Goal: Information Seeking & Learning: Find specific fact

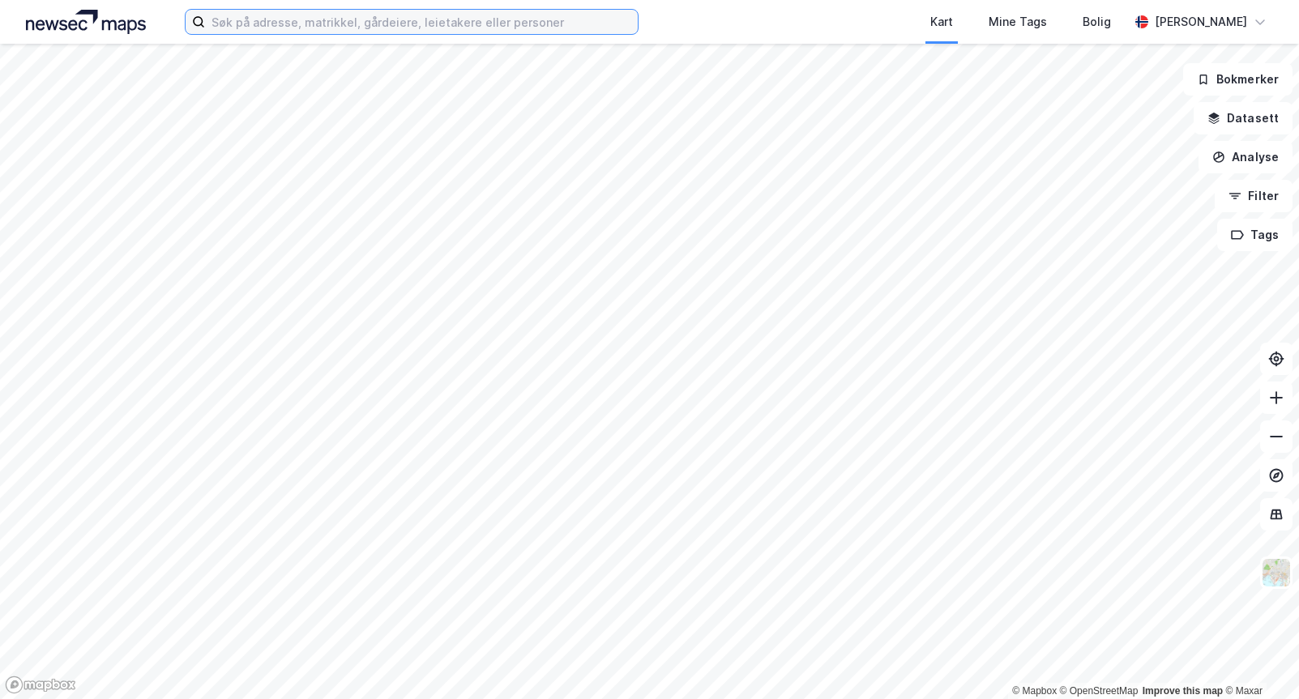
click at [290, 18] on input at bounding box center [421, 22] width 433 height 24
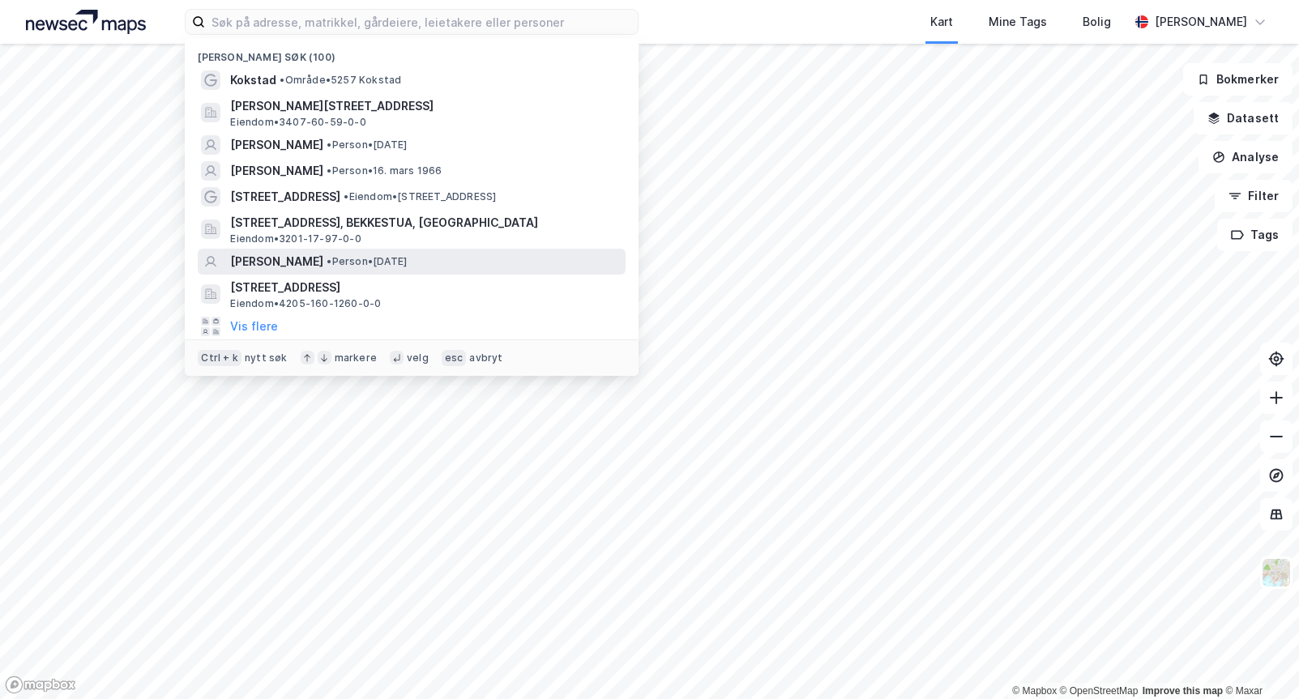
click at [323, 260] on span "[PERSON_NAME]" at bounding box center [276, 261] width 93 height 19
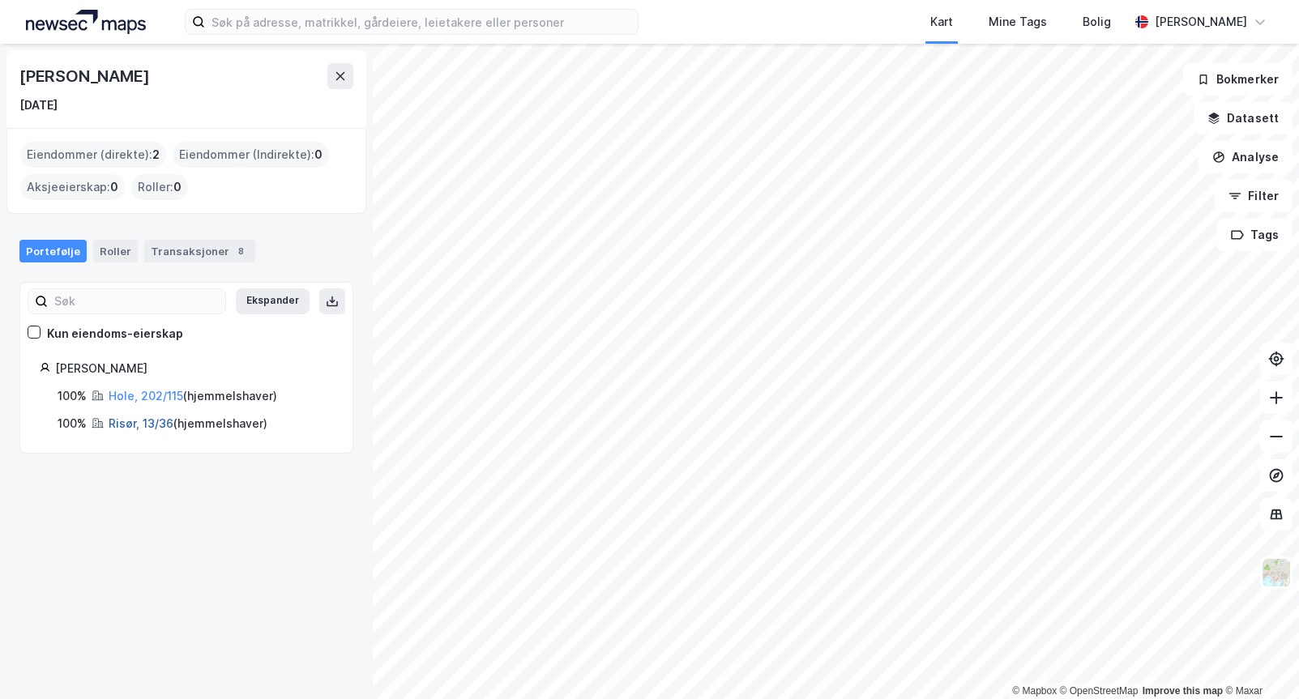
click at [127, 426] on link "Risør, 13/36" at bounding box center [141, 424] width 65 height 14
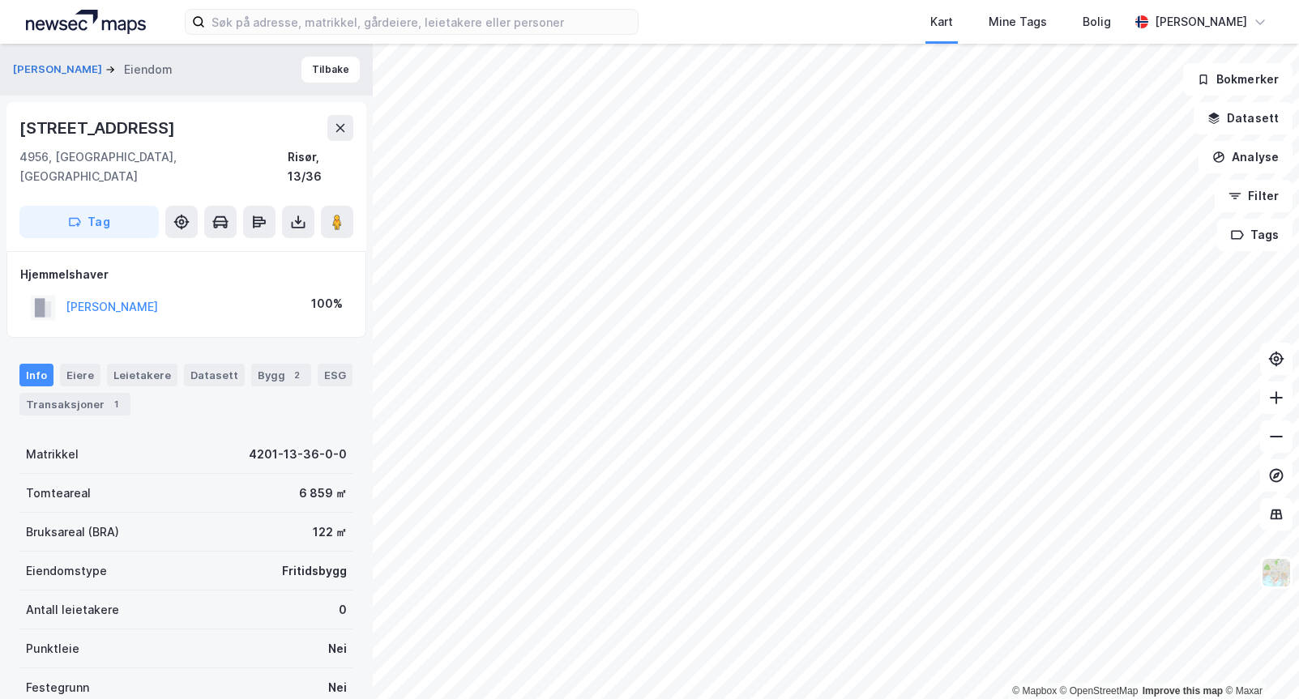
click at [900, 699] on html "Kart Mine Tags Bolig [PERSON_NAME] © Mapbox © OpenStreetMap Improve this map © …" at bounding box center [649, 349] width 1299 height 699
click at [240, 22] on input at bounding box center [421, 22] width 433 height 24
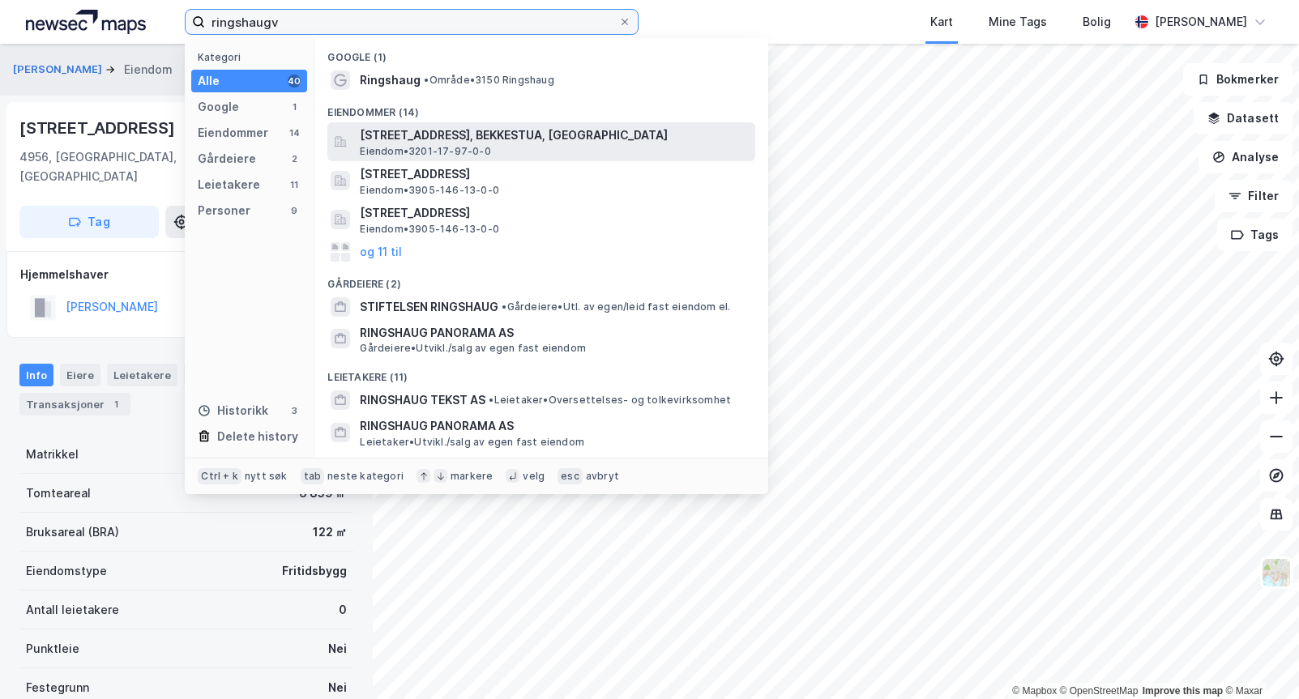
type input "ringshaugv"
click at [489, 143] on span "[STREET_ADDRESS], BEKKESTUA, [GEOGRAPHIC_DATA]" at bounding box center [554, 135] width 389 height 19
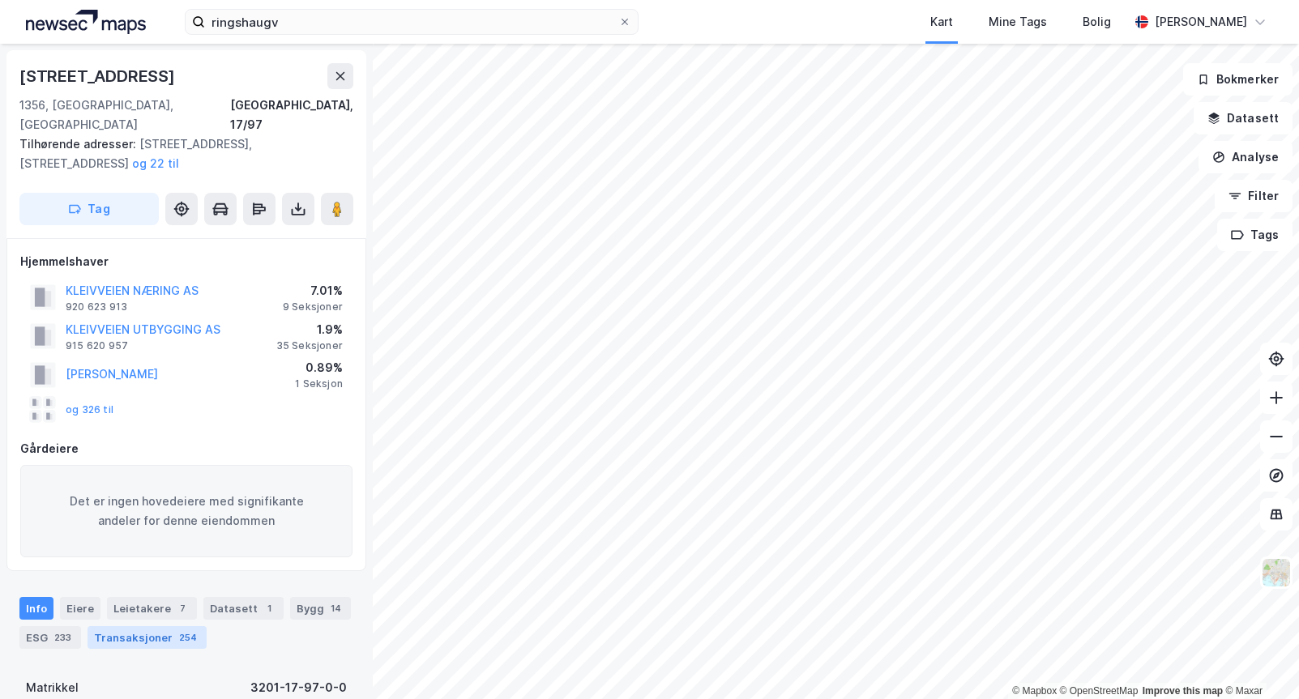
click at [135, 626] on div "Transaksjoner 254" at bounding box center [147, 637] width 119 height 23
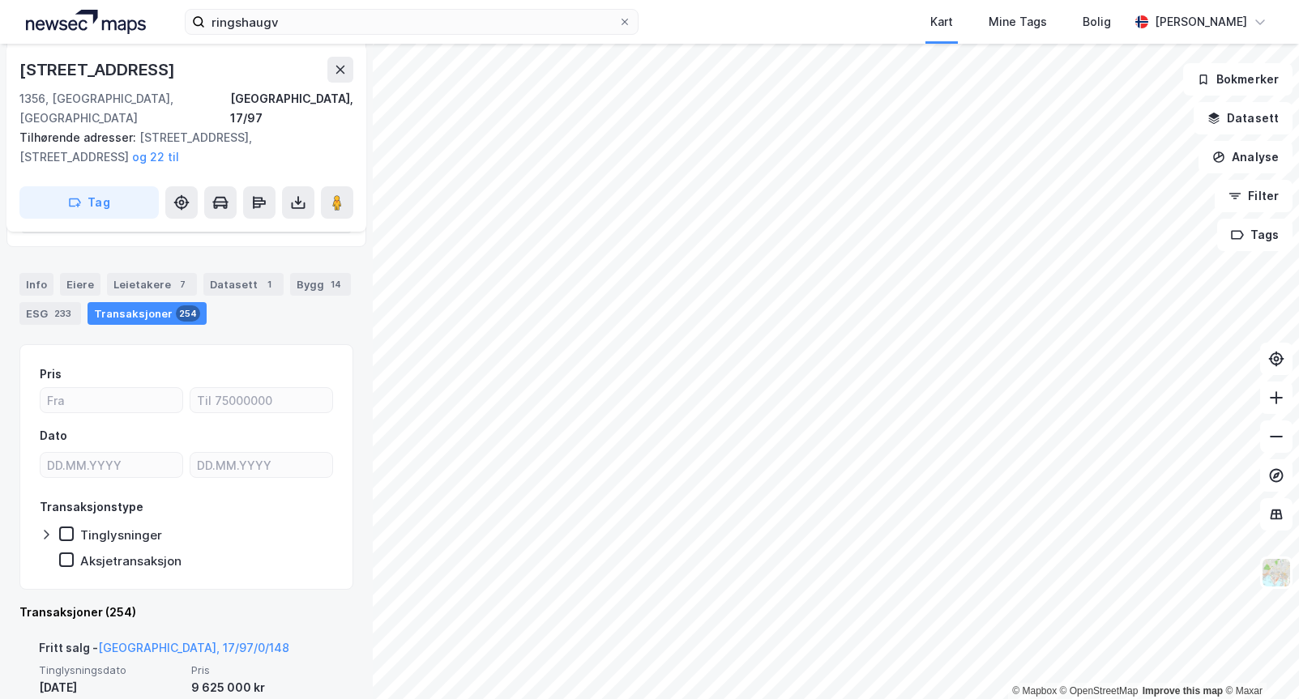
scroll to position [405, 0]
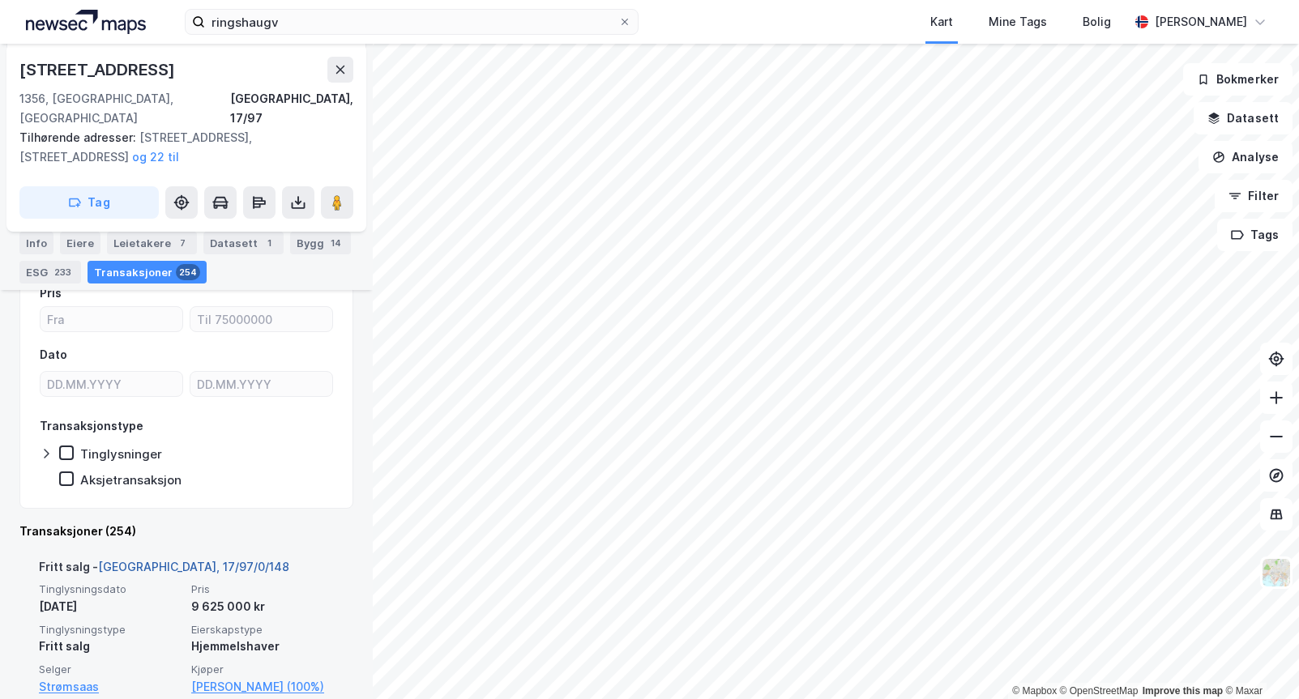
click at [187, 560] on link "[GEOGRAPHIC_DATA], 17/97/0/148" at bounding box center [193, 567] width 191 height 14
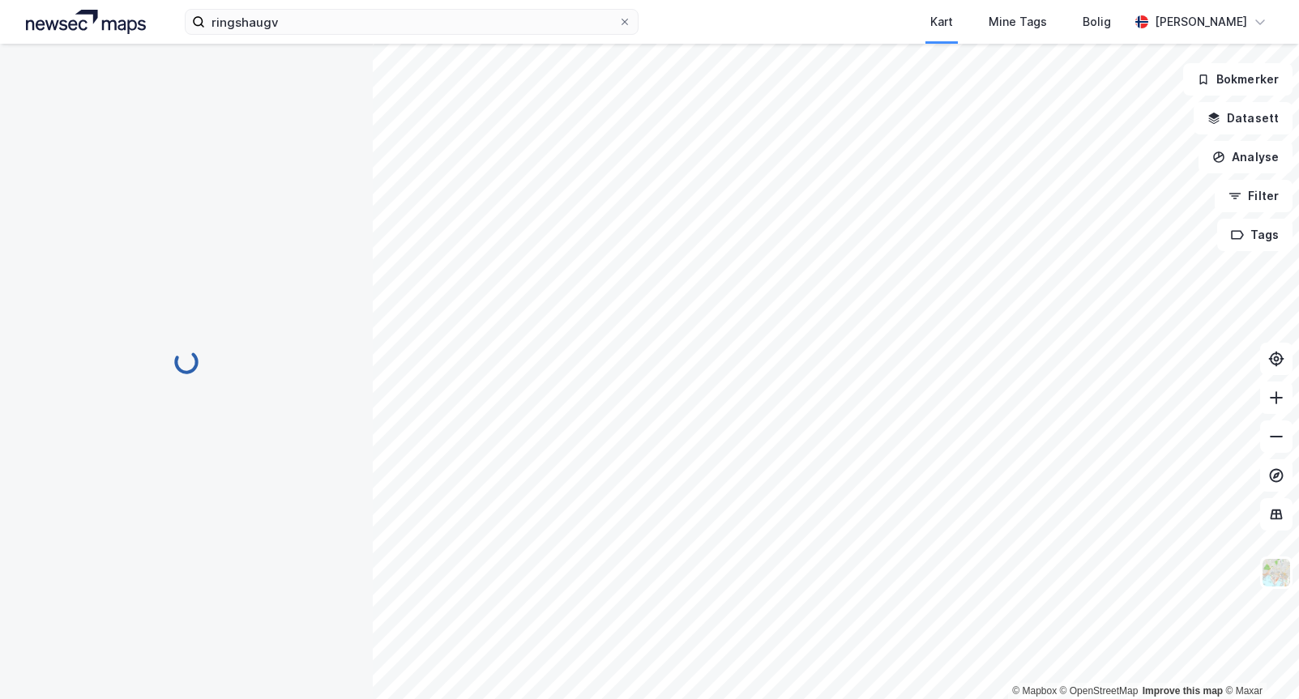
scroll to position [99, 0]
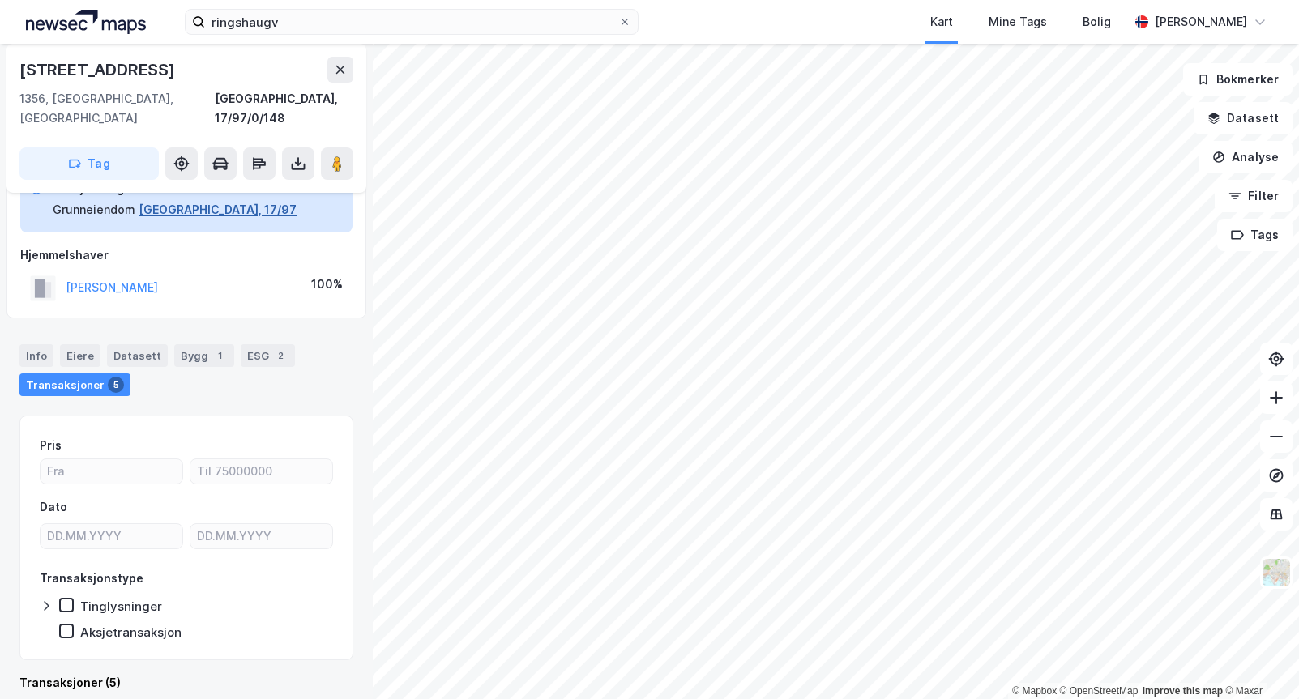
click at [203, 200] on button "[GEOGRAPHIC_DATA], 17/97" at bounding box center [218, 209] width 158 height 19
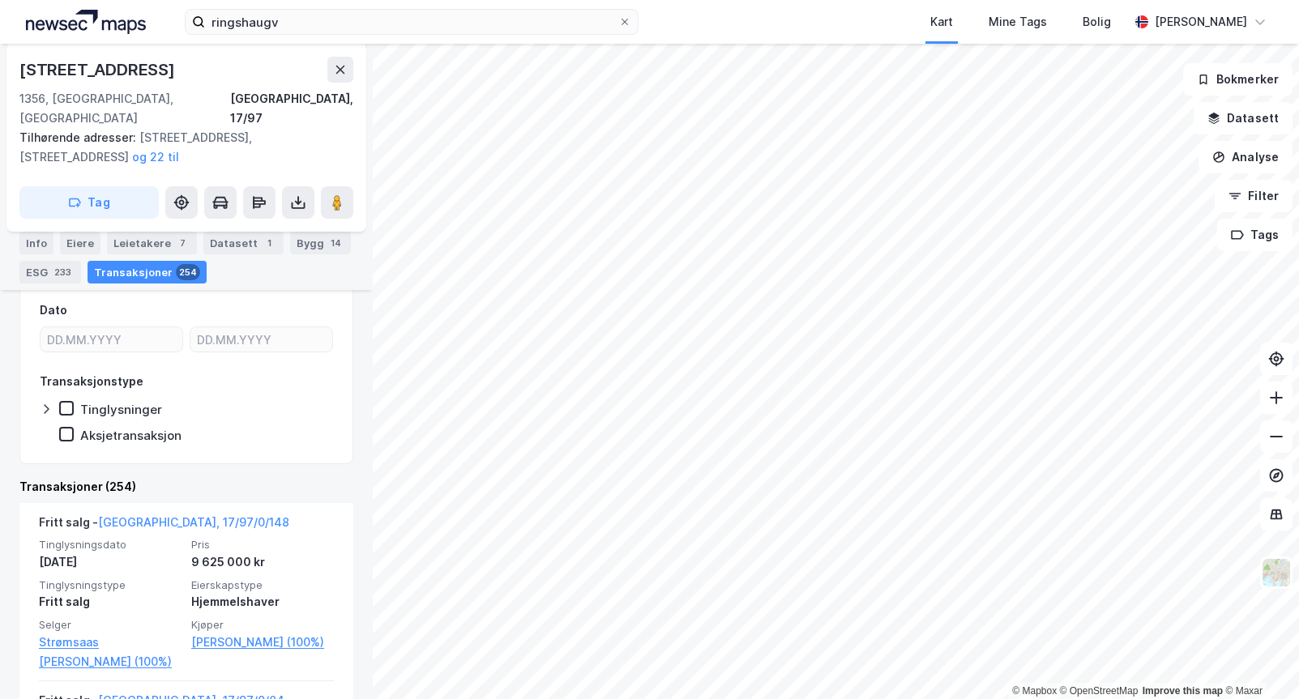
scroll to position [486, 0]
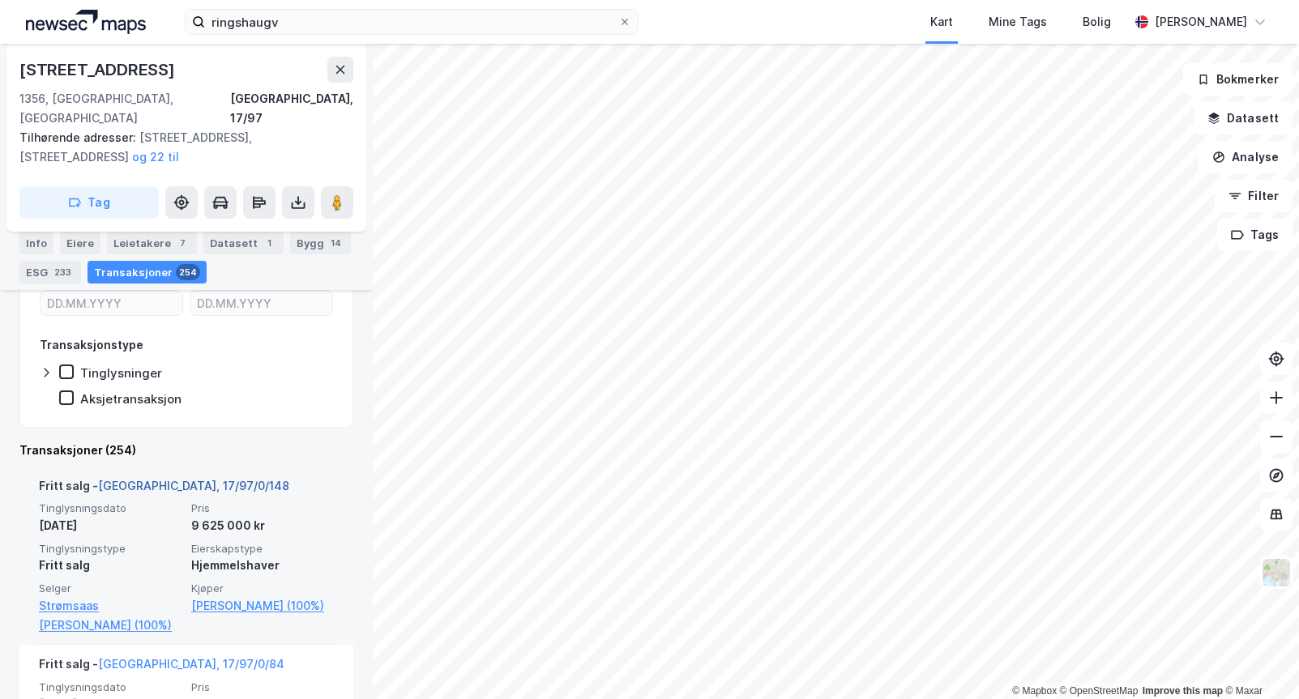
click at [197, 479] on link "[GEOGRAPHIC_DATA], 17/97/0/148" at bounding box center [193, 486] width 191 height 14
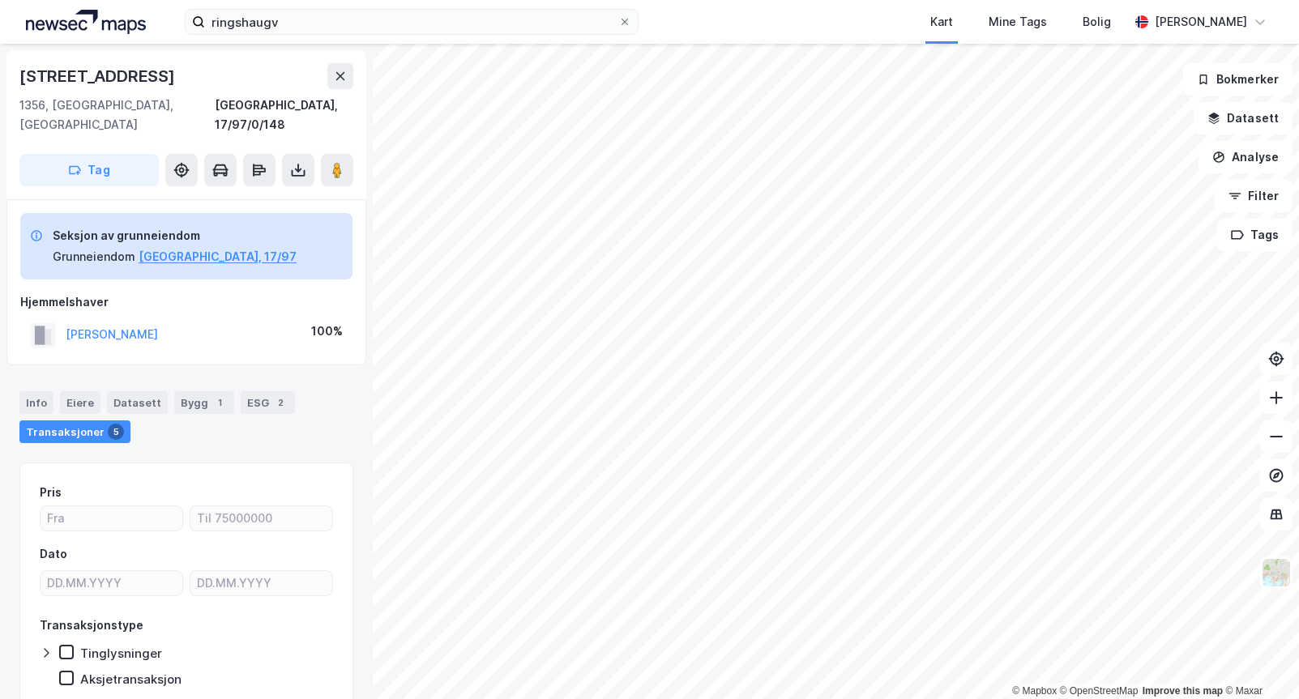
scroll to position [99, 0]
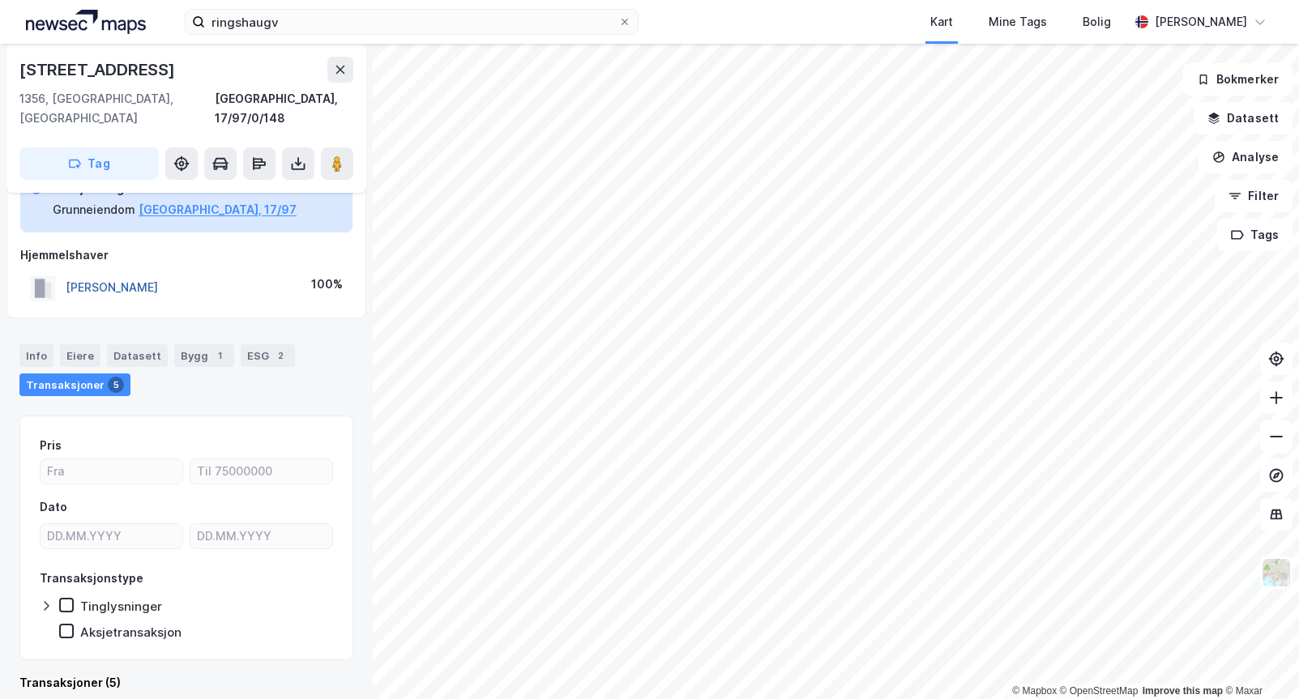
click at [0, 0] on button "[PERSON_NAME]" at bounding box center [0, 0] width 0 height 0
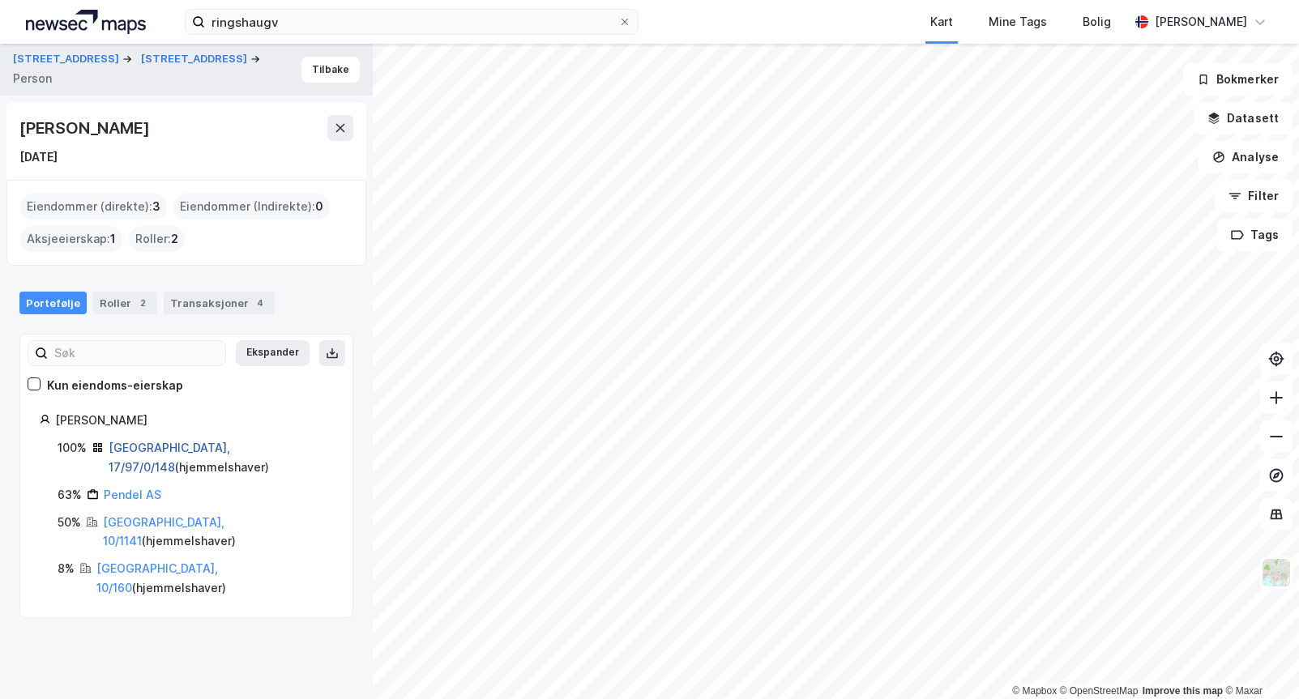
click at [207, 447] on link "[GEOGRAPHIC_DATA], 17/97/0/148" at bounding box center [170, 457] width 122 height 33
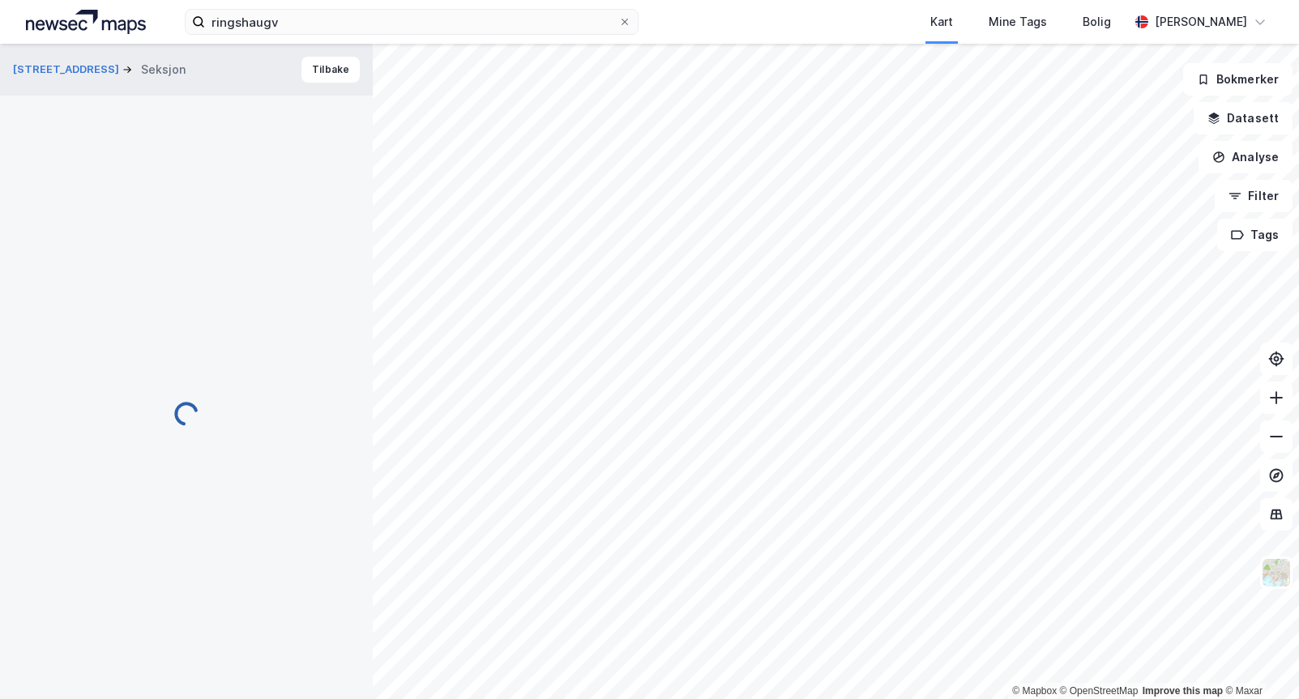
scroll to position [99, 0]
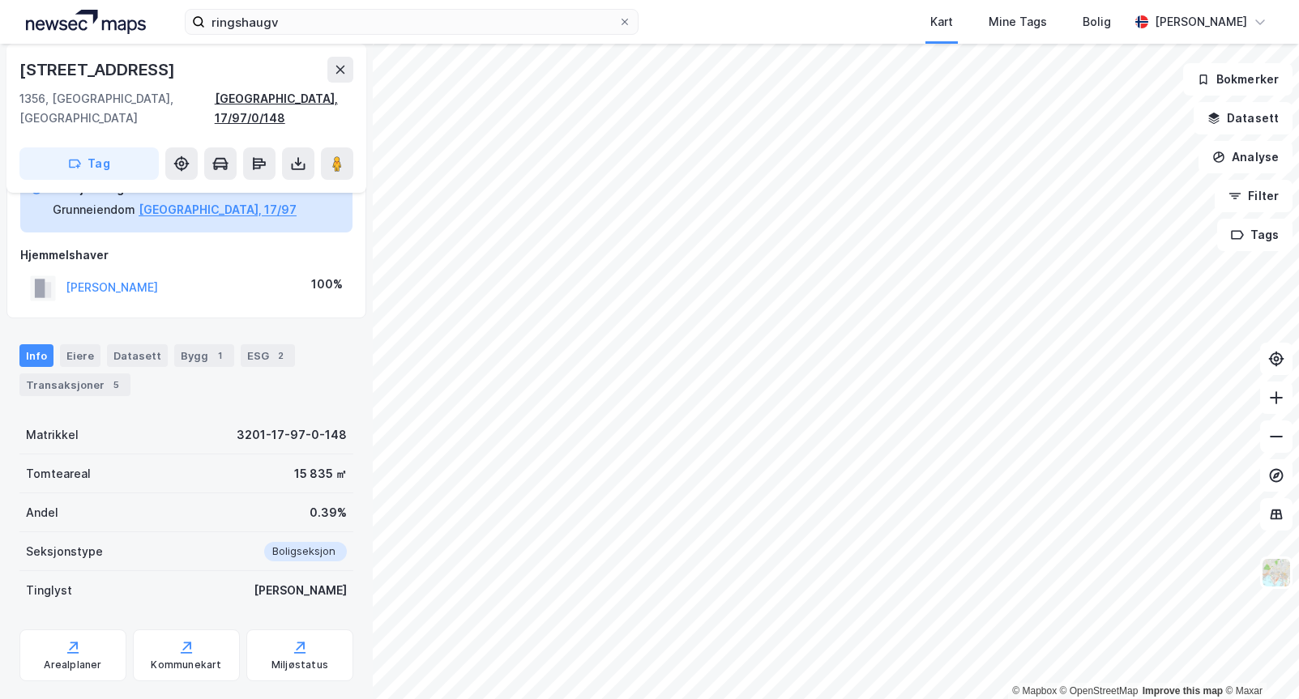
click at [332, 98] on div "[GEOGRAPHIC_DATA], 17/97/0/148" at bounding box center [284, 108] width 139 height 39
click at [337, 98] on div "[GEOGRAPHIC_DATA], 17/97/0/148" at bounding box center [284, 108] width 139 height 39
click at [353, 97] on div "[STREET_ADDRESS], 17/97/0/148 Tag" at bounding box center [186, 118] width 360 height 149
click at [293, 27] on input "ringshaugv" at bounding box center [411, 22] width 413 height 24
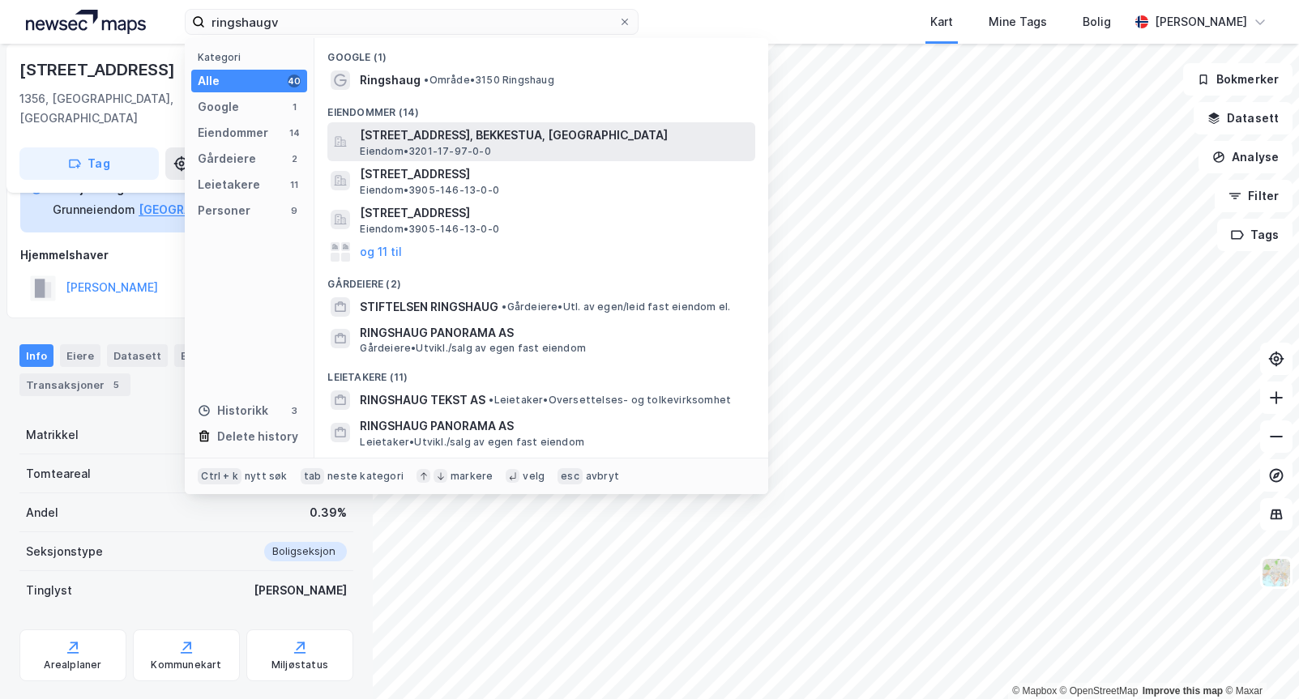
click at [438, 143] on span "[STREET_ADDRESS], BEKKESTUA, [GEOGRAPHIC_DATA]" at bounding box center [554, 135] width 389 height 19
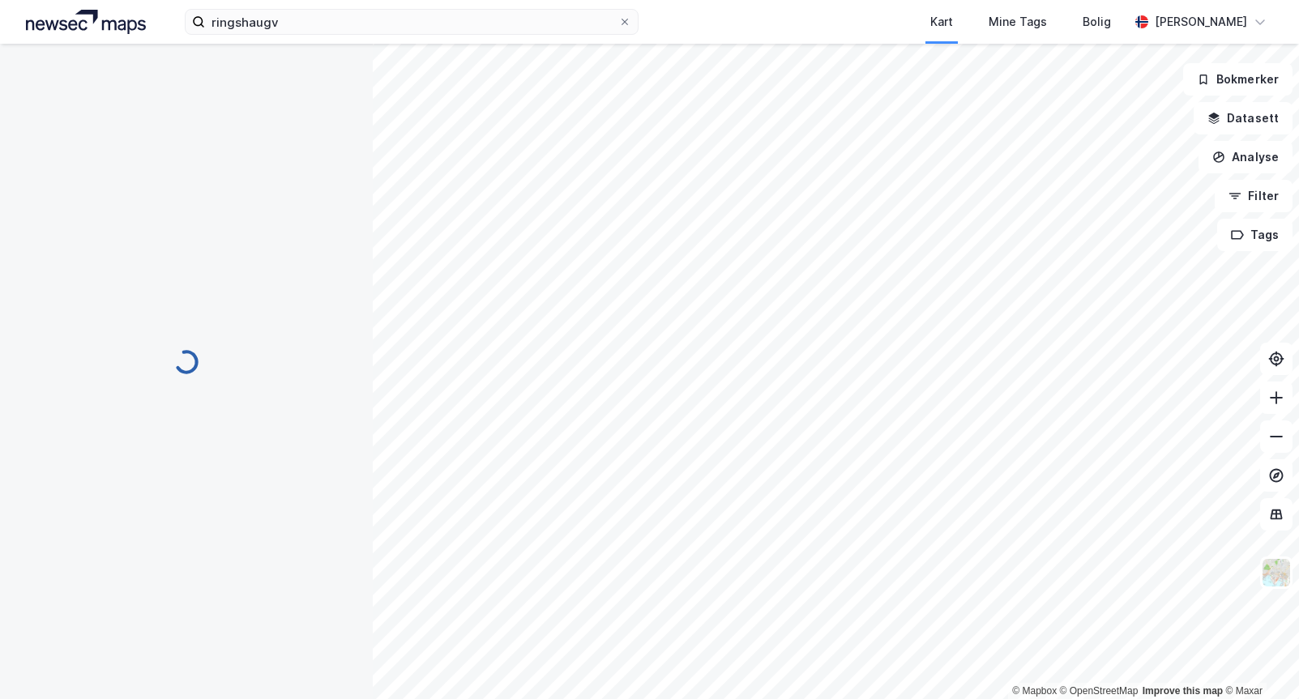
scroll to position [99, 0]
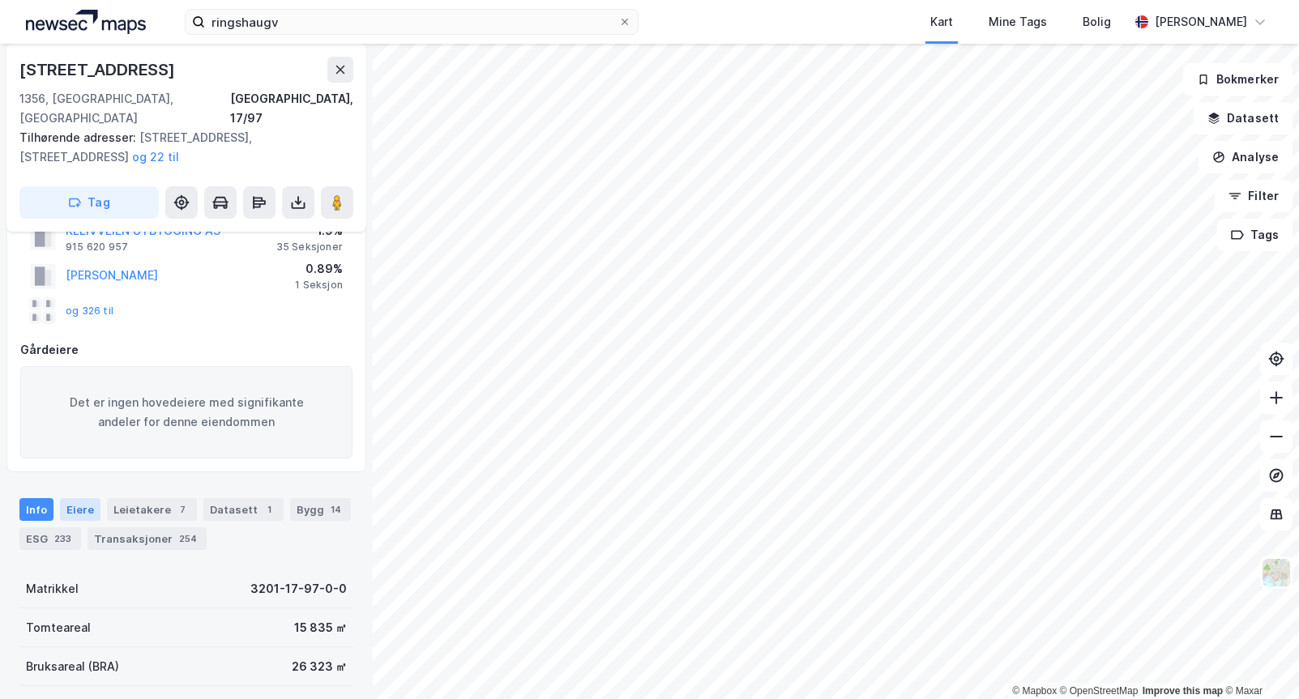
click at [75, 498] on div "Eiere" at bounding box center [80, 509] width 41 height 23
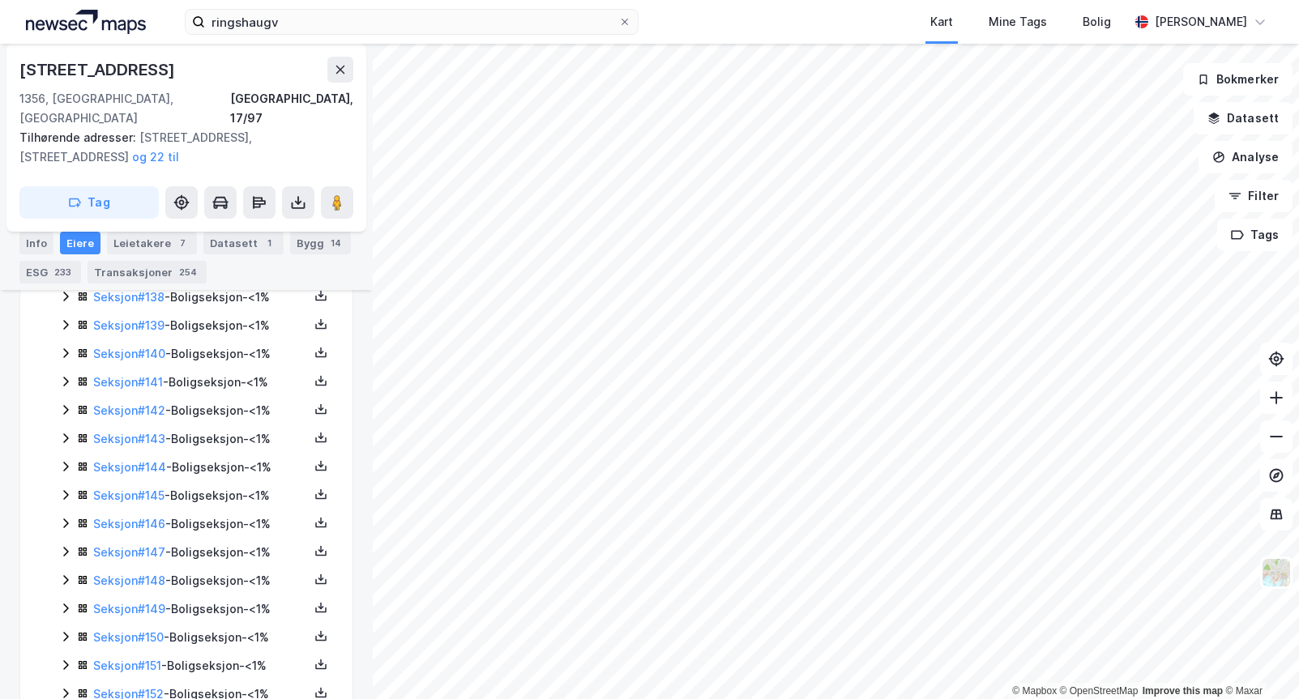
scroll to position [4475, 0]
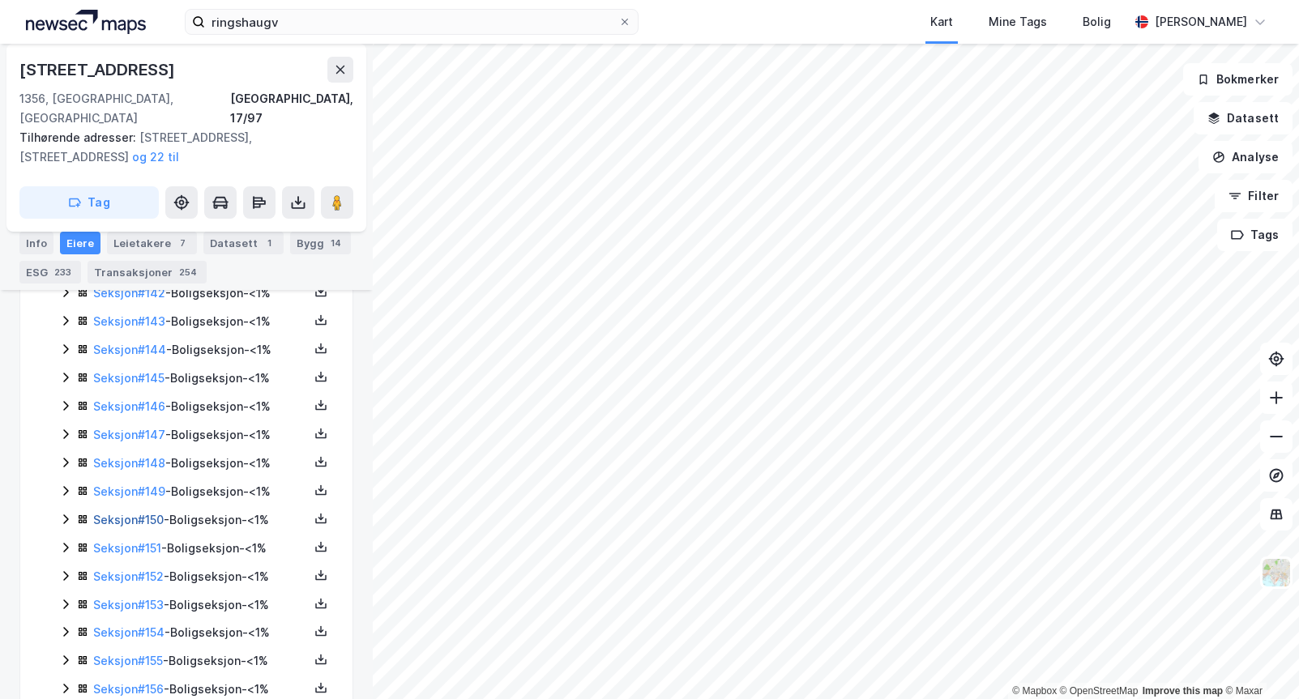
click at [122, 513] on link "Seksjon # 150" at bounding box center [128, 520] width 71 height 14
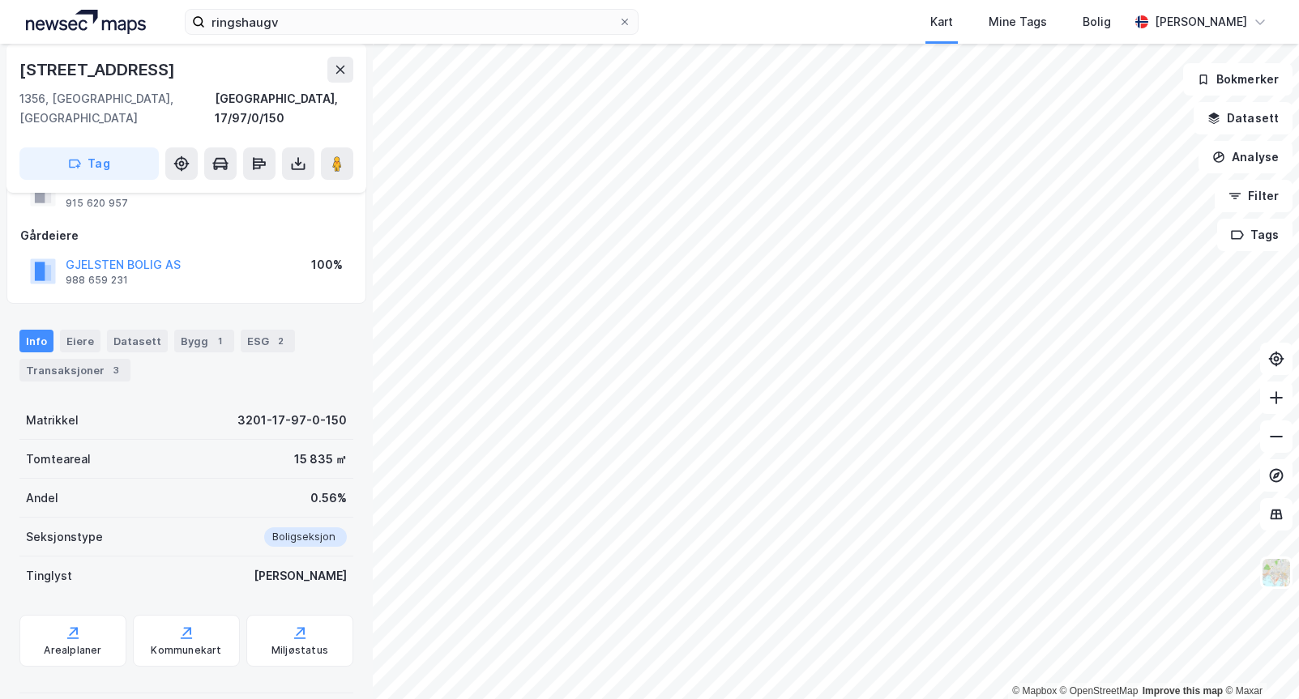
scroll to position [197, 0]
